Goal: Task Accomplishment & Management: Manage account settings

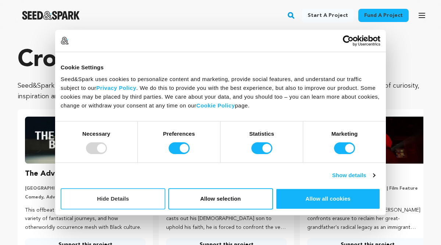
click at [144, 199] on button "Hide Details" at bounding box center [113, 198] width 105 height 21
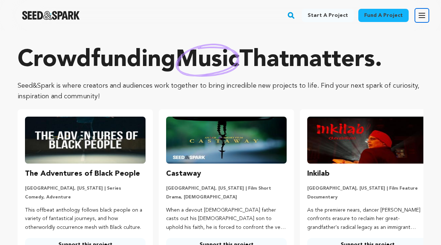
click at [420, 12] on icon "button" at bounding box center [421, 15] width 9 height 9
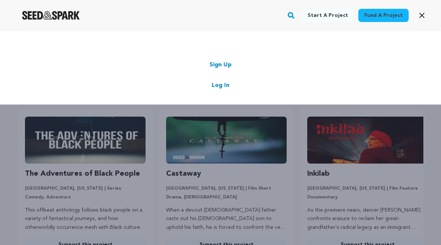
click at [221, 86] on link "Log In" at bounding box center [221, 85] width 18 height 9
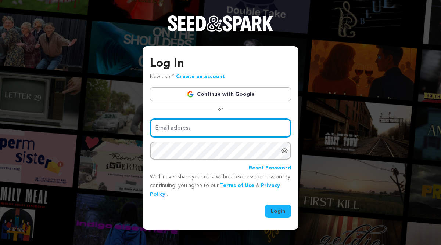
click at [207, 125] on input "Email address" at bounding box center [220, 128] width 141 height 19
type input "[EMAIL_ADDRESS][DOMAIN_NAME]"
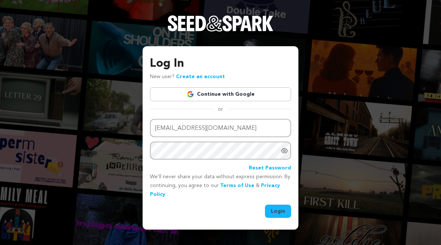
click at [271, 210] on button "Login" at bounding box center [278, 211] width 26 height 13
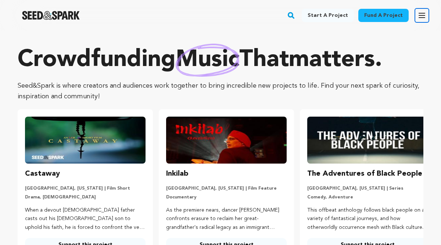
click at [419, 17] on icon "button" at bounding box center [421, 15] width 9 height 9
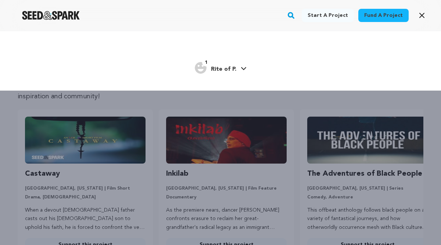
click at [241, 71] on link "1 Rite of P. Rite of P." at bounding box center [221, 67] width 52 height 13
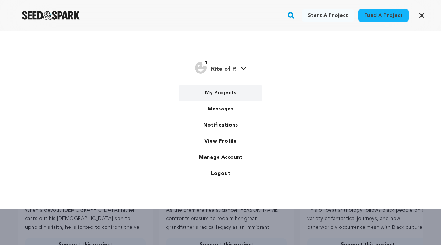
click at [226, 92] on link "My Projects" at bounding box center [220, 93] width 82 height 16
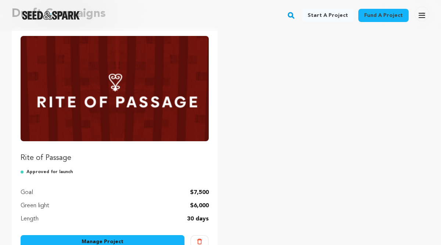
scroll to position [136, 0]
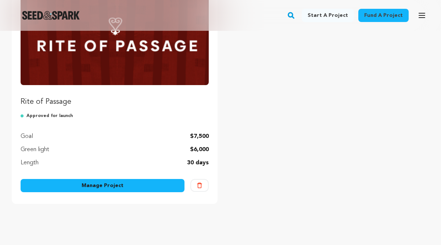
click at [142, 182] on link "Manage Project" at bounding box center [103, 185] width 164 height 13
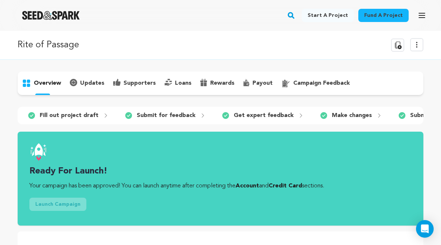
click at [416, 46] on icon at bounding box center [416, 44] width 9 height 9
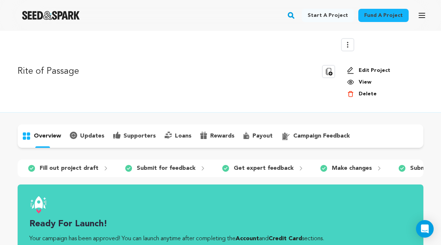
click at [373, 68] on link "Edit Project" at bounding box center [382, 70] width 71 height 7
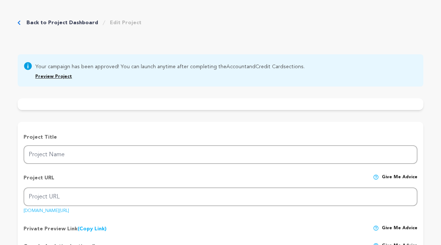
type input "Rite of Passage"
type input "rite-of-passage"
type input "Hoping to connect, Des meets her guarded Ghanaian mother for therapy, but burie…"
type textarea "Exploring the delicate complexities of a mother-daughter relationship under the…"
type textarea "Rite of Passage reveals how cultural bonds fray across generations. For Des, th…"
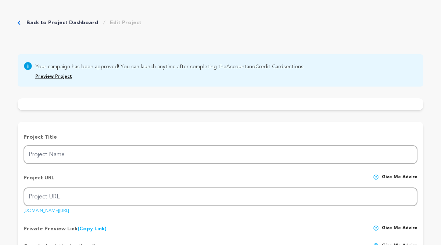
type textarea "Saul Zaentz Innovation Fund; Women In Film & Video, DC; Johns Hopkins Universit…"
radio input "true"
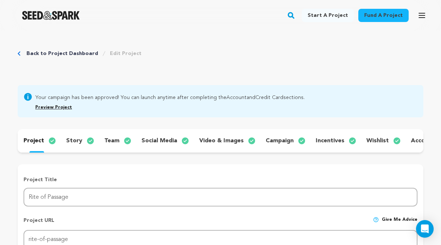
click at [39, 108] on link "Preview Project" at bounding box center [53, 107] width 37 height 4
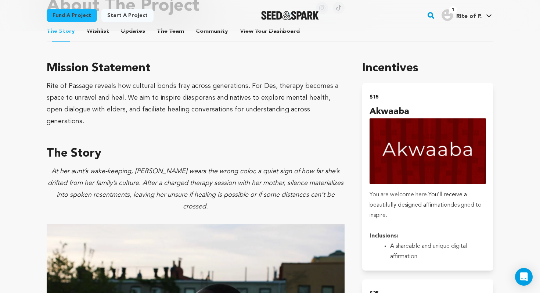
scroll to position [359, 0]
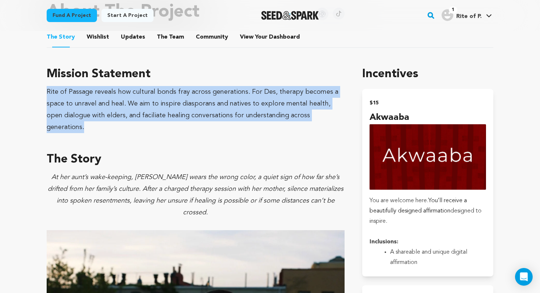
drag, startPoint x: 47, startPoint y: 91, endPoint x: 327, endPoint y: 111, distance: 280.9
click at [327, 111] on div "Rite of Passage reveals how cultural bonds fray across generations. For Des, th…" at bounding box center [196, 109] width 298 height 47
copy div "Rite of Passage reveals how cultural bonds fray across generations. For Des, th…"
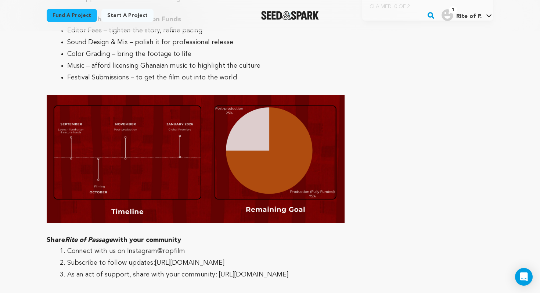
scroll to position [2015, 0]
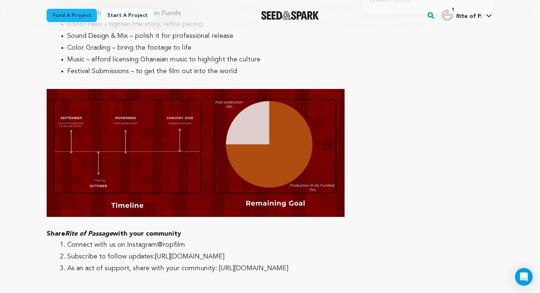
drag, startPoint x: 47, startPoint y: 138, endPoint x: 116, endPoint y: 185, distance: 83.5
copy div "Share Rite of Passage with your community Connect with us on Instagram @ropfilm…"
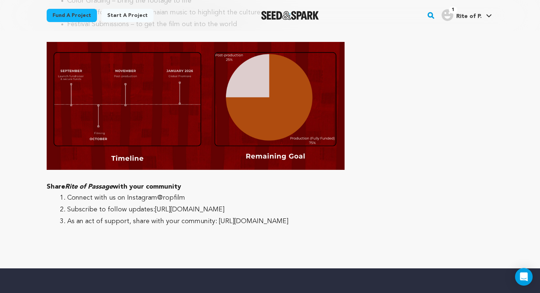
scroll to position [2042, 0]
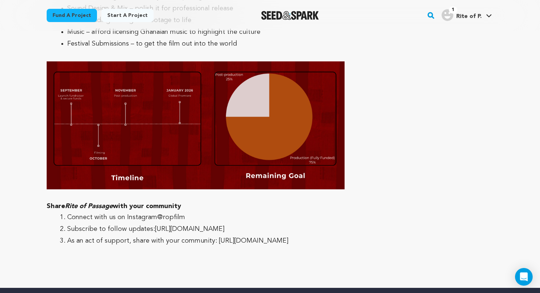
drag, startPoint x: 46, startPoint y: 110, endPoint x: 123, endPoint y: 156, distance: 89.4
copy div "Share Rite of Passage with your community Connect with us on Instagram @ropfilm…"
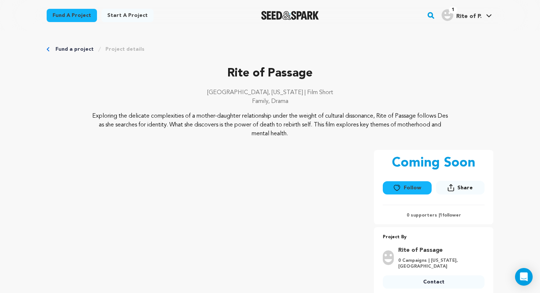
scroll to position [2015, 0]
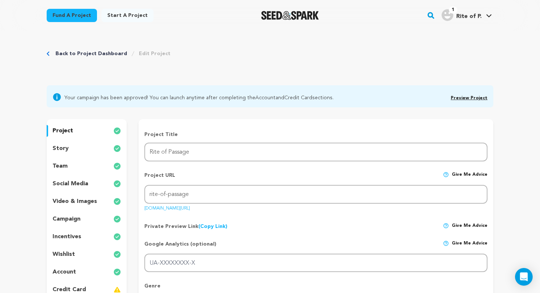
click at [69, 152] on div "story" at bounding box center [87, 148] width 80 height 12
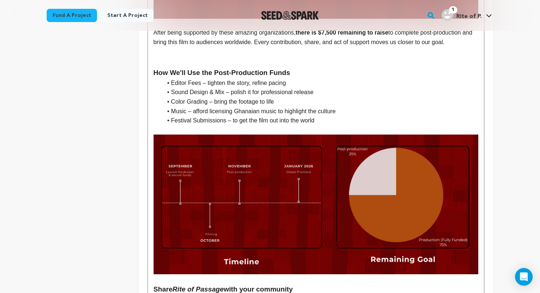
scroll to position [1593, 0]
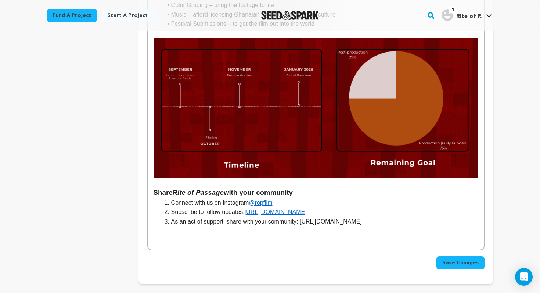
click at [165, 235] on p at bounding box center [316, 240] width 325 height 10
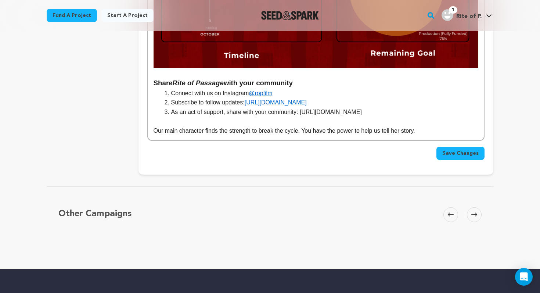
scroll to position [1693, 0]
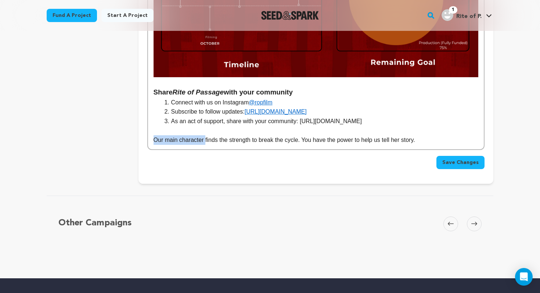
drag, startPoint x: 205, startPoint y: 82, endPoint x: 145, endPoint y: 86, distance: 60.7
click at [155, 135] on p "Des finds the strength to break the cycle. You have the power to help us tell h…" at bounding box center [316, 140] width 325 height 10
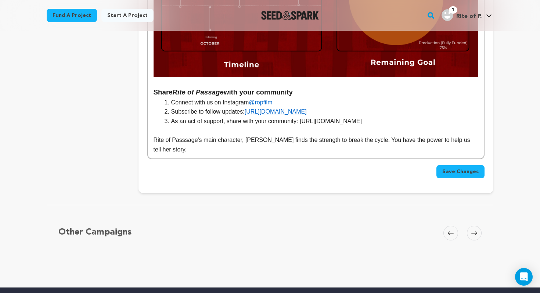
click at [192, 135] on p "Rite of Passsage's main character, [PERSON_NAME] finds the strength to break th…" at bounding box center [316, 144] width 325 height 19
drag, startPoint x: 196, startPoint y: 82, endPoint x: 212, endPoint y: 80, distance: 15.5
click at [212, 135] on p "Rite of Passsage's main character, [PERSON_NAME] finds the strength to break th…" at bounding box center [316, 144] width 325 height 19
click at [154, 135] on p "Rite of Passsage's main character, [PERSON_NAME] finds the strength to break th…" at bounding box center [316, 144] width 325 height 19
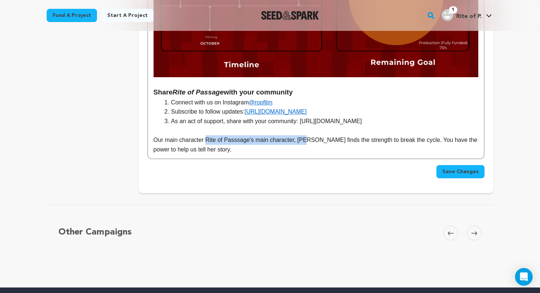
drag, startPoint x: 206, startPoint y: 82, endPoint x: 308, endPoint y: 81, distance: 102.8
click at [308, 135] on p "Our main character Rite of Passsage's main character, [PERSON_NAME] finds the s…" at bounding box center [316, 144] width 325 height 19
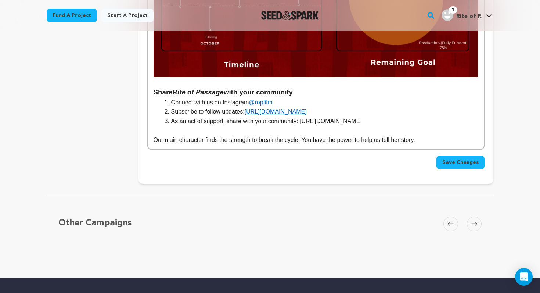
click at [162, 135] on p "Our main character finds the strength to break the cycle. You have the power to…" at bounding box center [316, 140] width 325 height 10
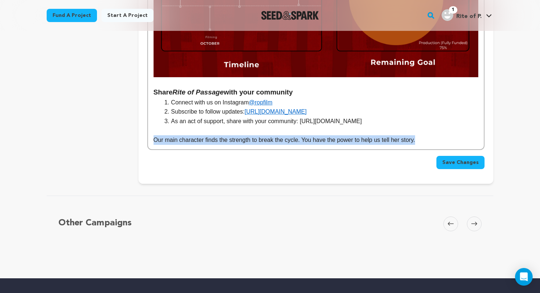
click at [162, 135] on p "Our main character finds the strength to break the cycle. You have the power to…" at bounding box center [316, 140] width 325 height 10
click at [308, 135] on p "Our main character finds the strength to break the cycle. You have the power to…" at bounding box center [316, 140] width 325 height 10
drag, startPoint x: 306, startPoint y: 82, endPoint x: 421, endPoint y: 80, distance: 115.3
click at [421, 135] on p "Our main character finds the strength to break the cycle. You have the power to…" at bounding box center [316, 140] width 325 height 10
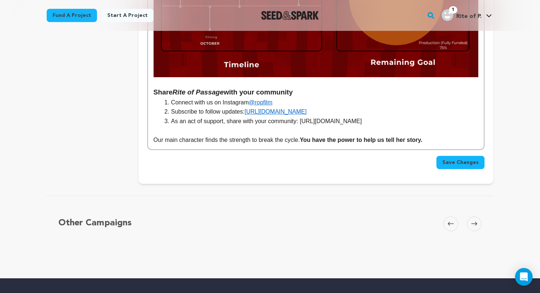
click at [192, 135] on p "Our main character finds the strength to break the cycle. You have the power to…" at bounding box center [316, 140] width 325 height 10
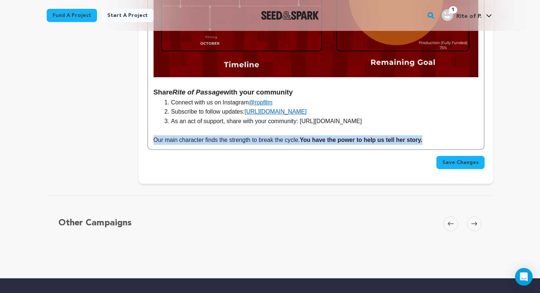
click at [192, 135] on p "Our main character finds the strength to break the cycle. You have the power to…" at bounding box center [316, 140] width 325 height 10
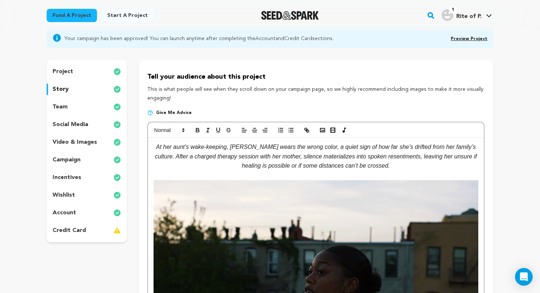
scroll to position [0, 0]
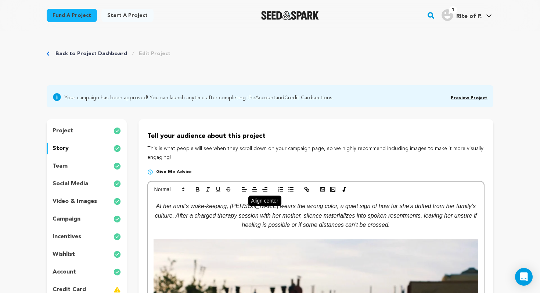
click at [255, 189] on line "button" at bounding box center [254, 189] width 4 height 0
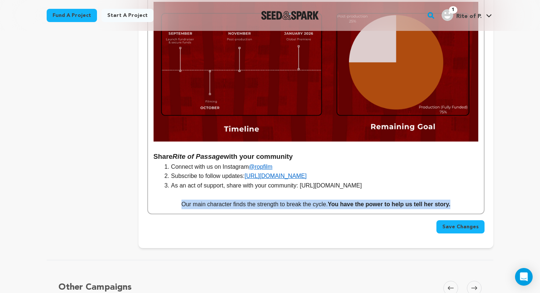
click at [458, 223] on span "Save Changes" at bounding box center [460, 226] width 36 height 7
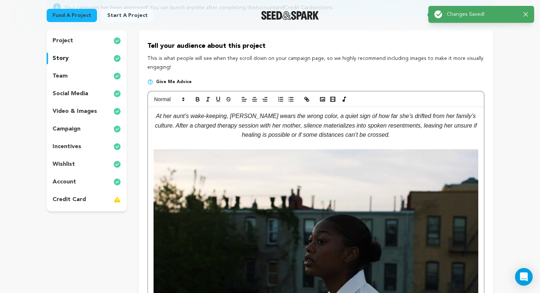
scroll to position [0, 0]
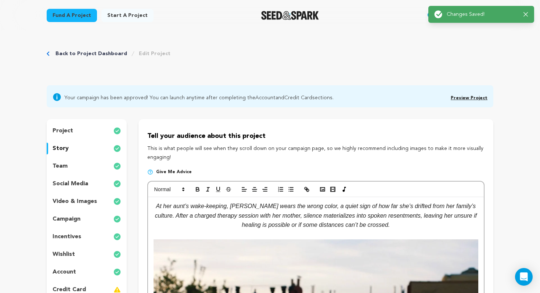
click at [526, 15] on icon "button" at bounding box center [525, 14] width 5 height 5
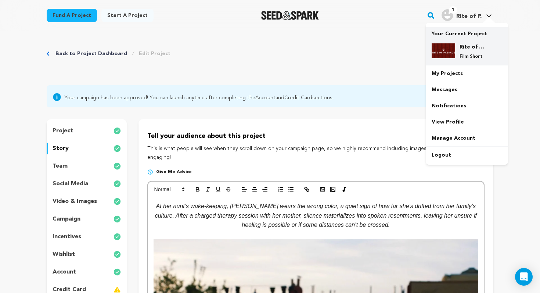
click at [453, 37] on p "Your Current Project" at bounding box center [467, 32] width 71 height 10
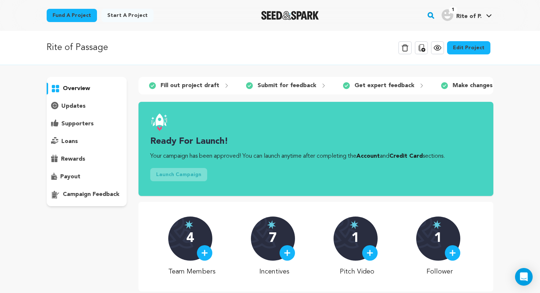
click at [439, 48] on icon at bounding box center [437, 48] width 2 height 2
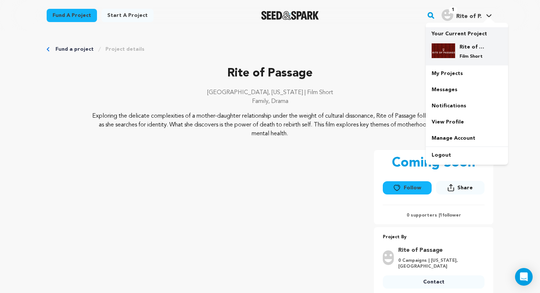
click at [447, 42] on div "Rite of Passage Film Short" at bounding box center [467, 51] width 71 height 28
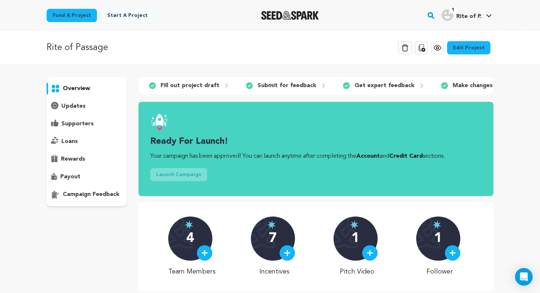
click at [468, 51] on link "Edit Project" at bounding box center [468, 47] width 43 height 13
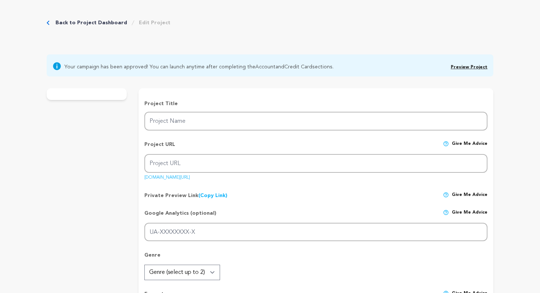
type input "Rite of Passage"
type input "rite-of-passage"
type input "Hoping to connect, [PERSON_NAME] meets her guarded [DEMOGRAPHIC_DATA] mother fo…"
type textarea "Exploring the delicate complexities of a mother-daughter relationship under the…"
type textarea "Rite of Passage reveals how cultural bonds fray across generations. For Des, th…"
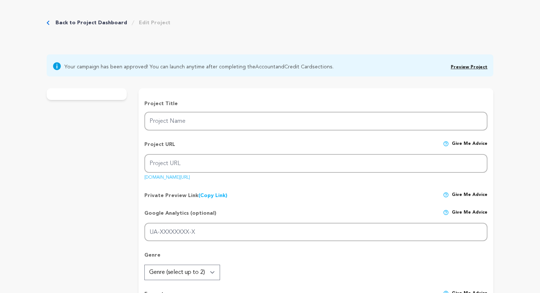
type textarea "[PERSON_NAME] Innovation Fund; Women In Film & Video, [GEOGRAPHIC_DATA]; [PERSO…"
radio input "true"
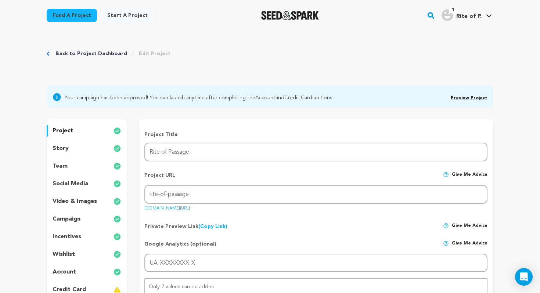
click at [78, 151] on div "story" at bounding box center [87, 148] width 80 height 12
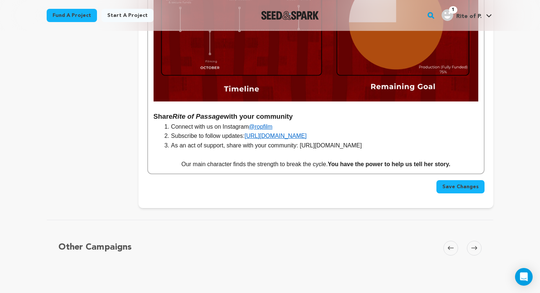
scroll to position [1644, 0]
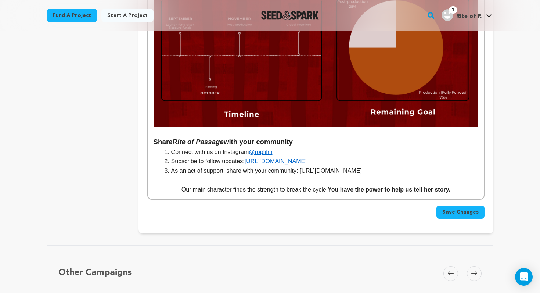
click at [331, 186] on strong "You have the power to help us tell her story." at bounding box center [389, 189] width 123 height 6
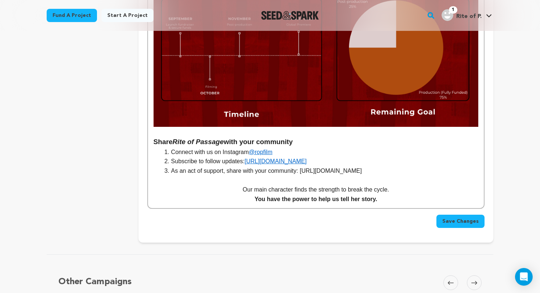
click at [451, 217] on span "Save Changes" at bounding box center [460, 220] width 36 height 7
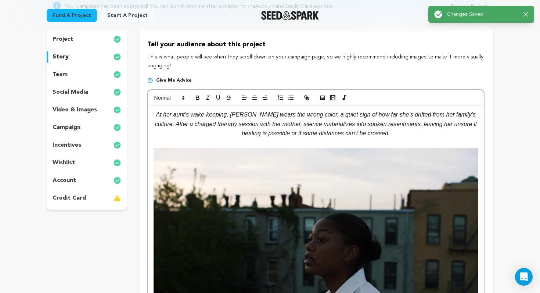
scroll to position [0, 0]
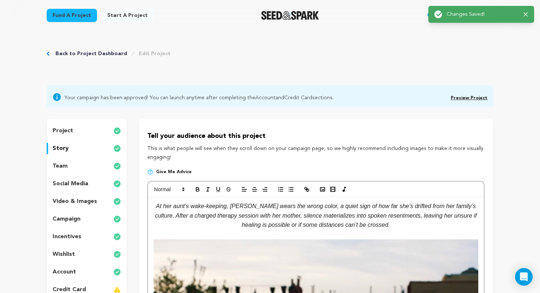
click at [459, 96] on link "Preview Project" at bounding box center [469, 98] width 37 height 4
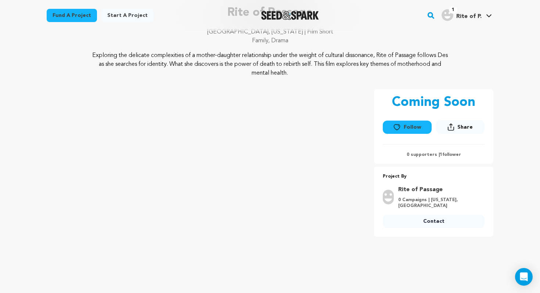
scroll to position [66, 0]
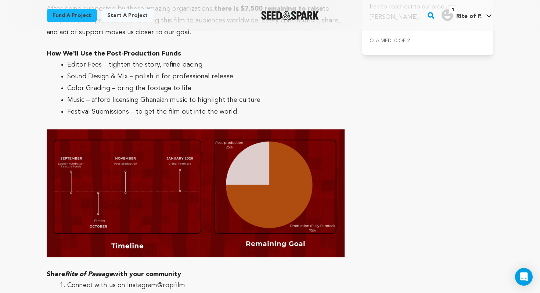
scroll to position [1977, 0]
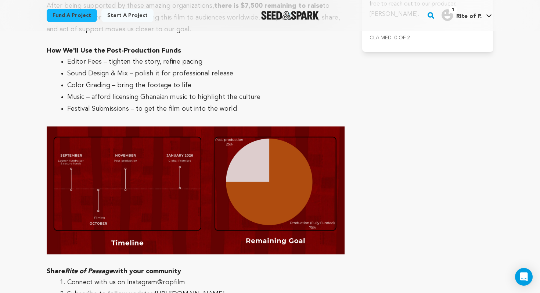
drag, startPoint x: 47, startPoint y: 174, endPoint x: 114, endPoint y: 221, distance: 82.2
copy div "Share Rite of Passage with your community Connect with us on Instagram @ropfilm…"
click at [92, 288] on li "Subscribe to follow updates: [URL][DOMAIN_NAME]" at bounding box center [201, 294] width 268 height 12
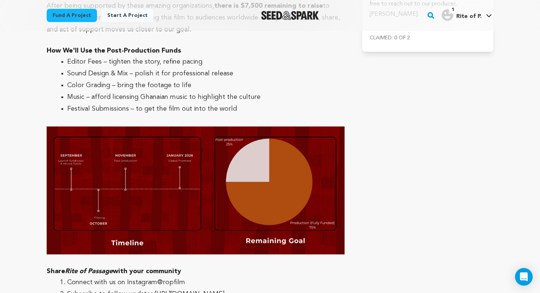
click at [79, 276] on li "Connect with us on Instagram @ropfilm" at bounding box center [201, 282] width 268 height 12
drag, startPoint x: 68, startPoint y: 186, endPoint x: 181, endPoint y: 184, distance: 113.5
click at [181, 276] on li "Connect with us on Instagram @ropfilm" at bounding box center [201, 282] width 268 height 12
click at [136, 276] on li "Connect with us on Instagram @ropfilm" at bounding box center [201, 282] width 268 height 12
drag, startPoint x: 126, startPoint y: 187, endPoint x: 188, endPoint y: 186, distance: 62.4
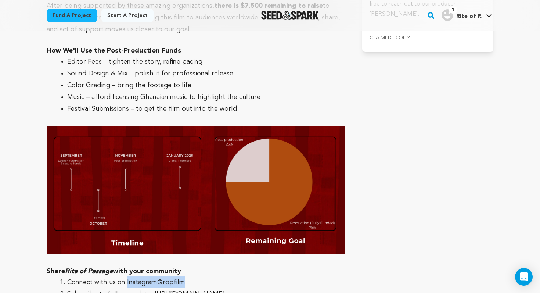
click at [188, 276] on li "Connect with us on Instagram @ropfilm" at bounding box center [201, 282] width 268 height 12
copy li "Instagram @ropfilm"
click at [173, 279] on link "@ropfilm" at bounding box center [171, 282] width 28 height 7
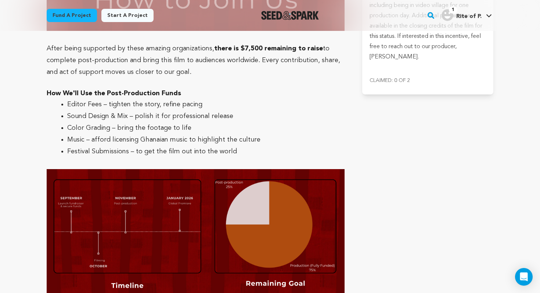
scroll to position [2049, 0]
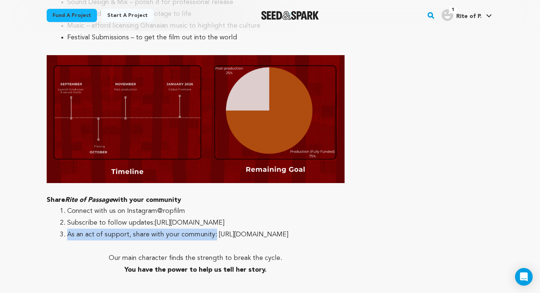
drag, startPoint x: 68, startPoint y: 138, endPoint x: 211, endPoint y: 137, distance: 143.2
click at [211, 228] on li "As an act of support, share with your community: [URL][DOMAIN_NAME]" at bounding box center [201, 234] width 268 height 12
copy li "As an act of support, share with your community:"
click at [177, 208] on link "@ropfilm" at bounding box center [171, 211] width 28 height 7
